Goal: Check status: Check status

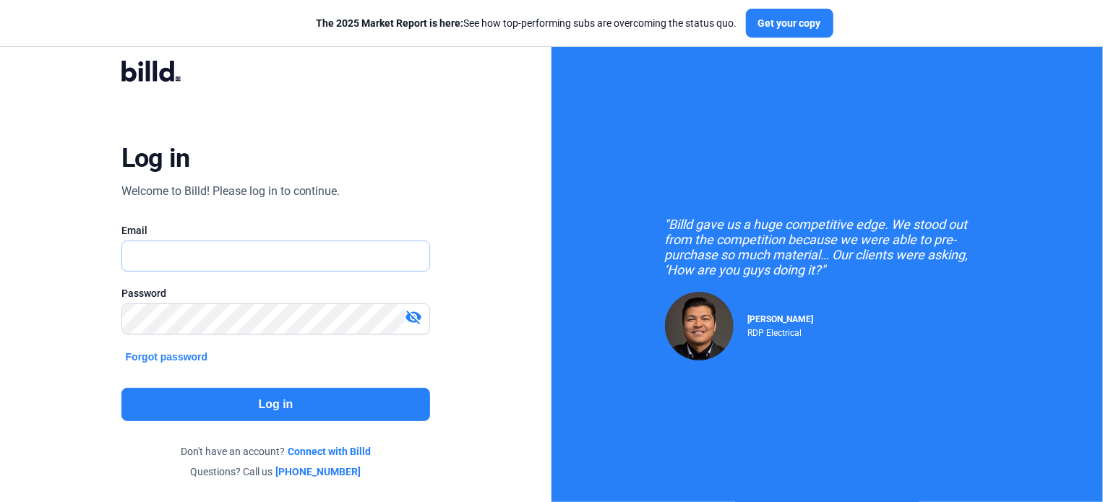
click at [160, 257] on input "text" at bounding box center [268, 256] width 292 height 30
type input "[EMAIL_ADDRESS][DOMAIN_NAME]"
click at [413, 316] on mat-icon "visibility_off" at bounding box center [413, 317] width 17 height 17
click at [301, 401] on button "Log in" at bounding box center [275, 404] width 309 height 33
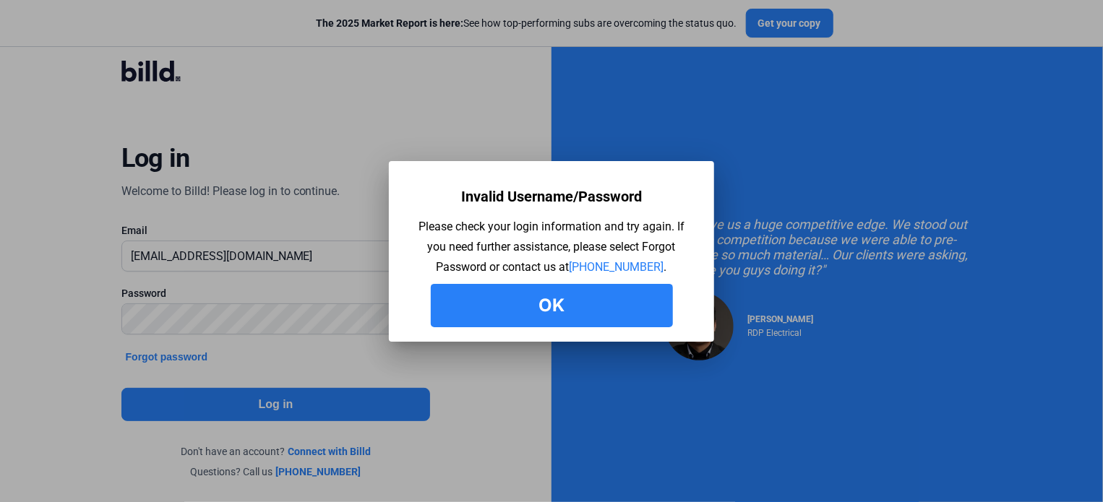
click at [515, 303] on button "Ok" at bounding box center [552, 305] width 242 height 43
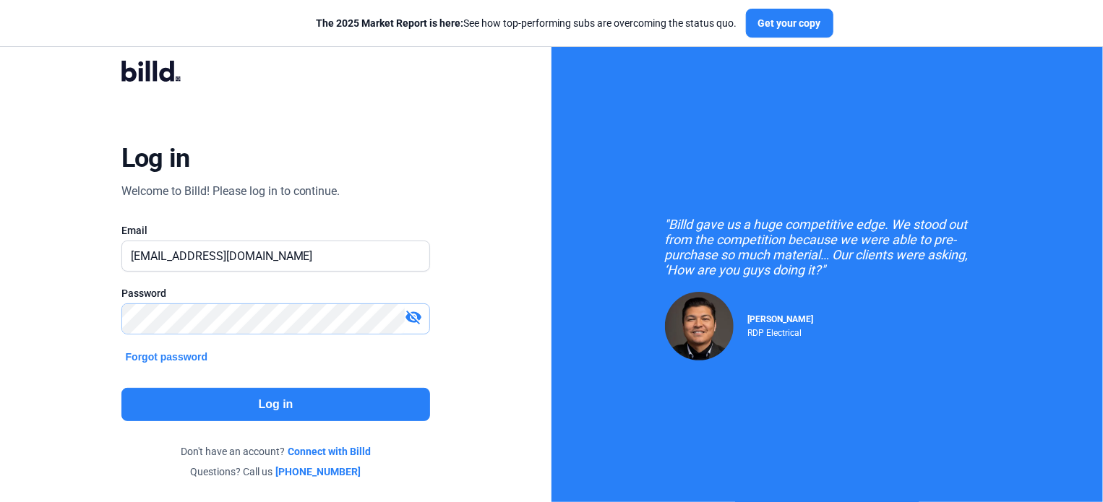
click at [52, 309] on div "Log in Welcome to Billd! Please log in to continue. Email [EMAIL_ADDRESS][DOMAI…" at bounding box center [275, 270] width 551 height 540
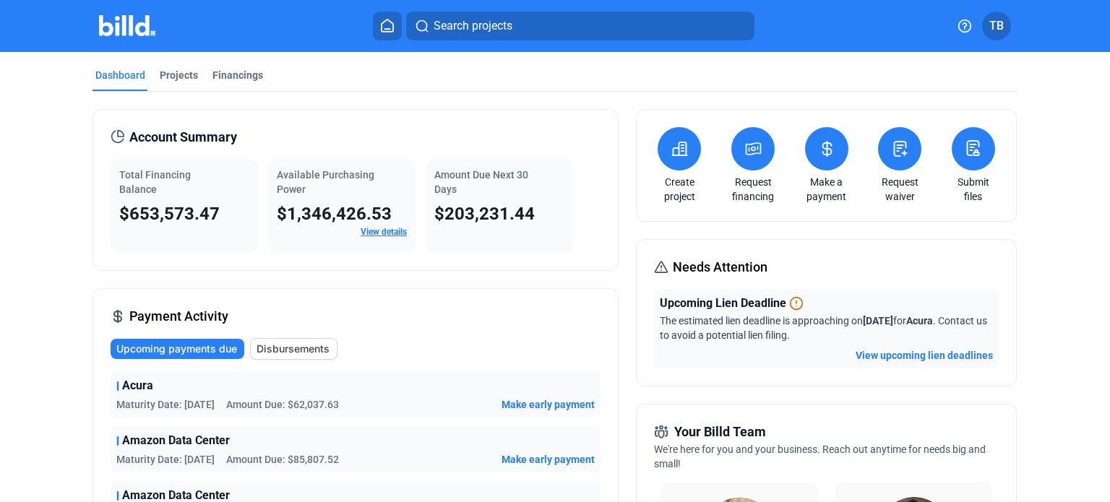
click at [931, 349] on button "View upcoming lien deadlines" at bounding box center [924, 355] width 137 height 14
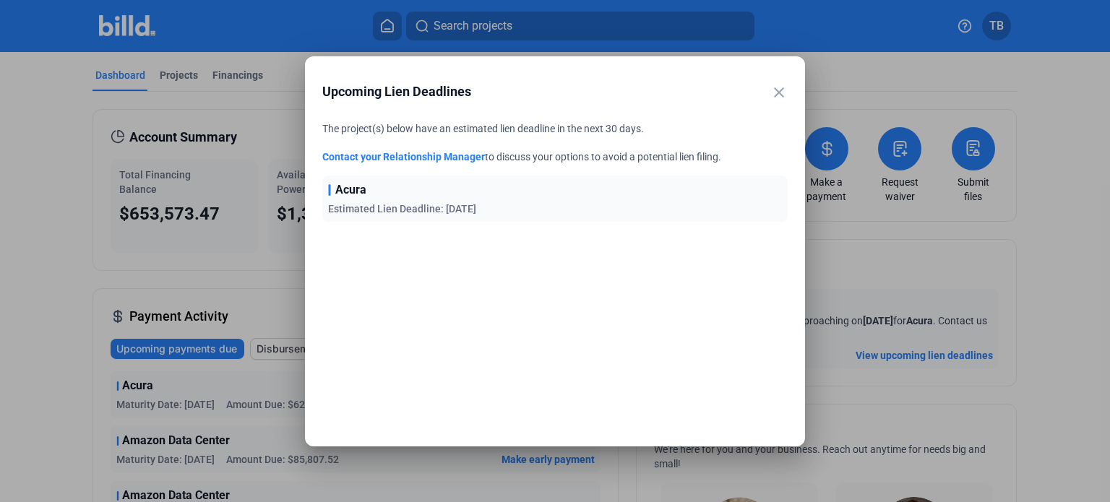
click at [777, 92] on mat-icon "close" at bounding box center [778, 92] width 17 height 17
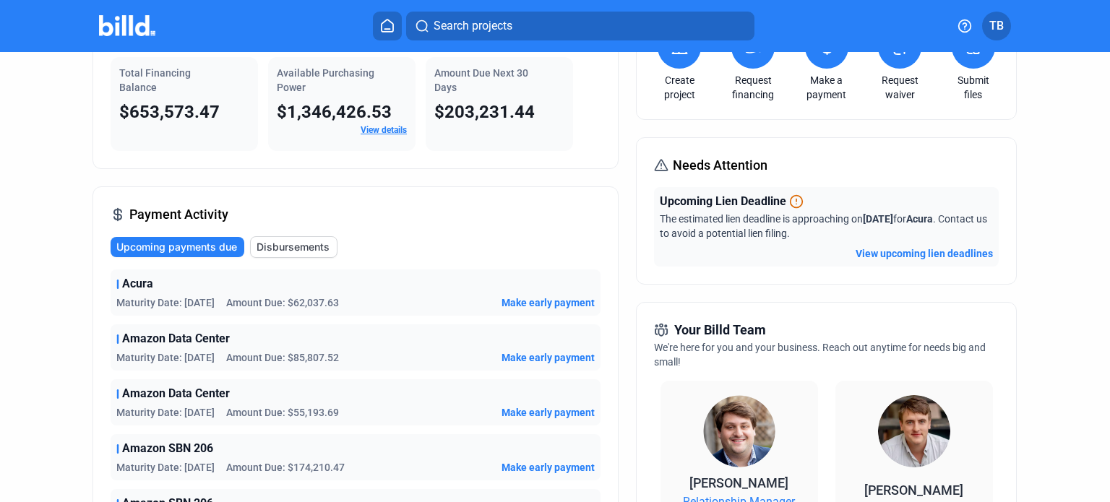
scroll to position [217, 0]
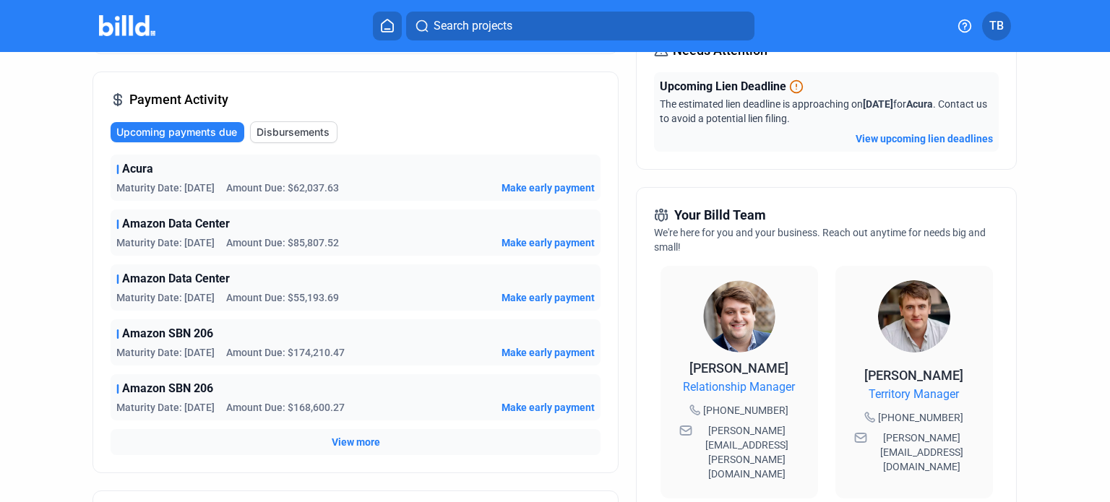
click at [354, 441] on span "View more" at bounding box center [356, 442] width 48 height 14
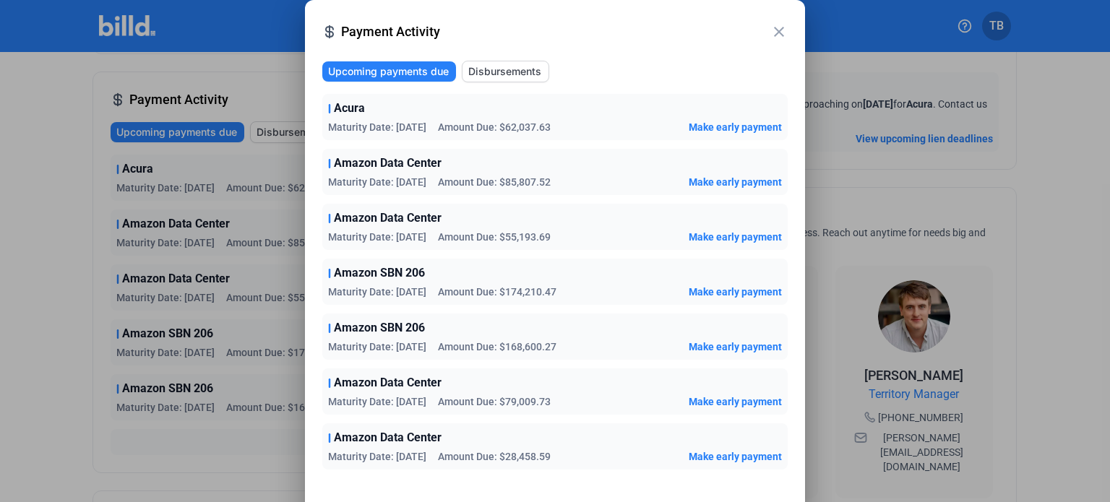
click at [775, 31] on mat-icon "close" at bounding box center [778, 31] width 17 height 17
